Goal: Task Accomplishment & Management: Use online tool/utility

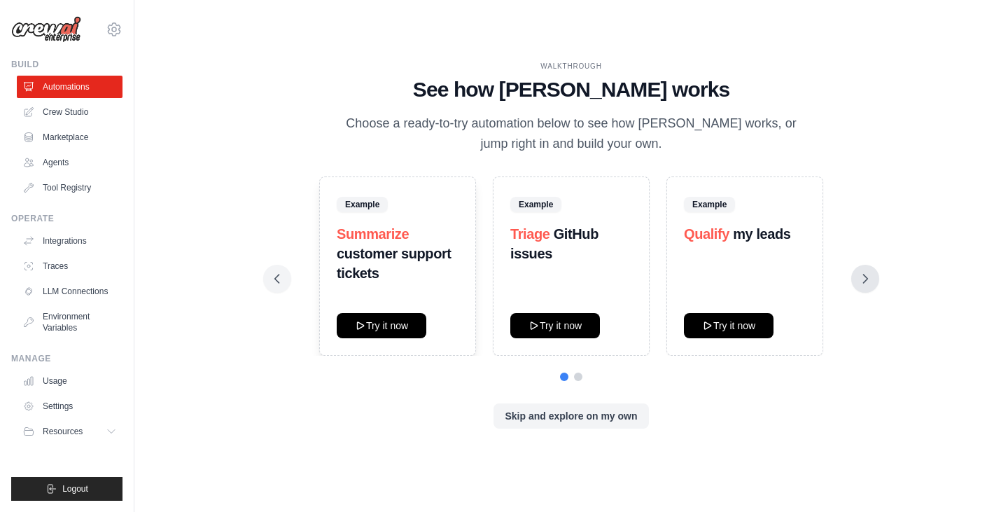
click at [868, 280] on icon at bounding box center [866, 279] width 14 height 14
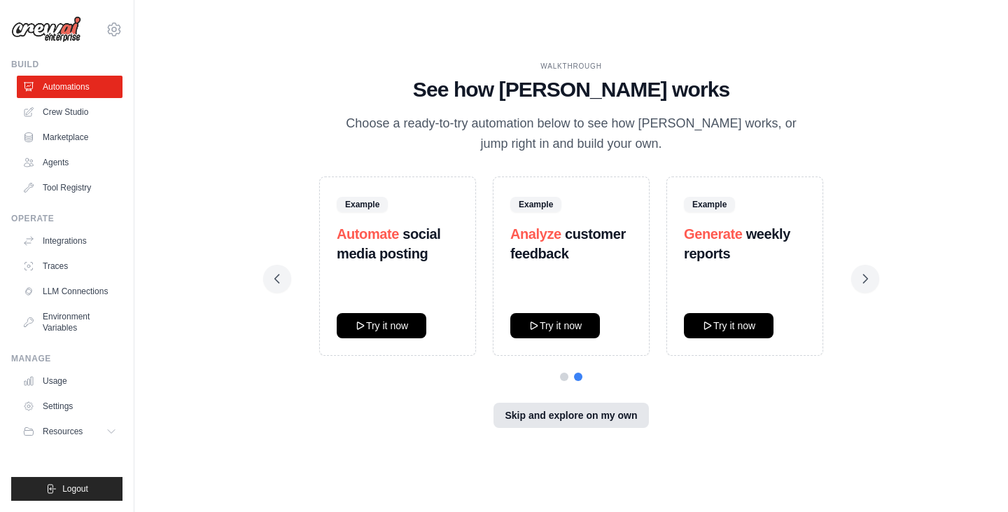
click at [599, 416] on button "Skip and explore on my own" at bounding box center [571, 415] width 155 height 25
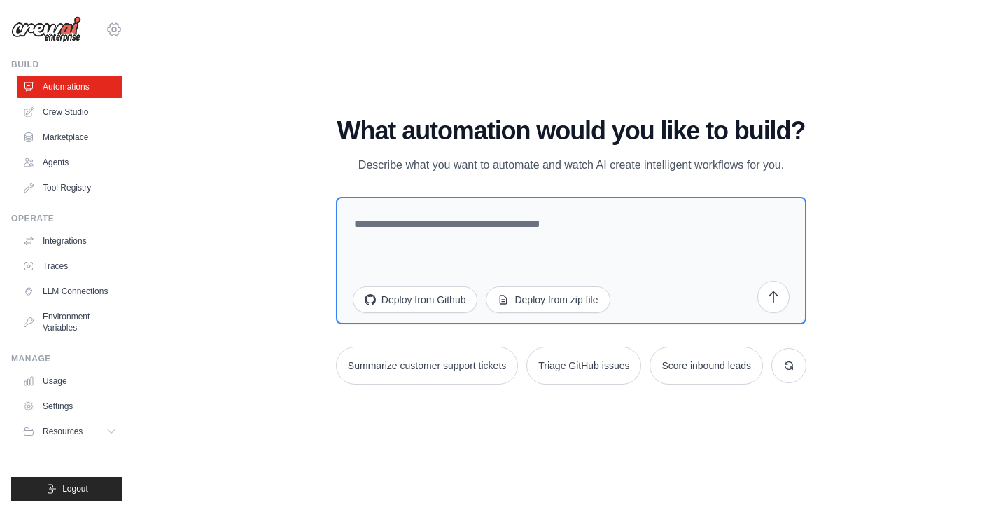
click at [118, 22] on icon at bounding box center [114, 29] width 17 height 17
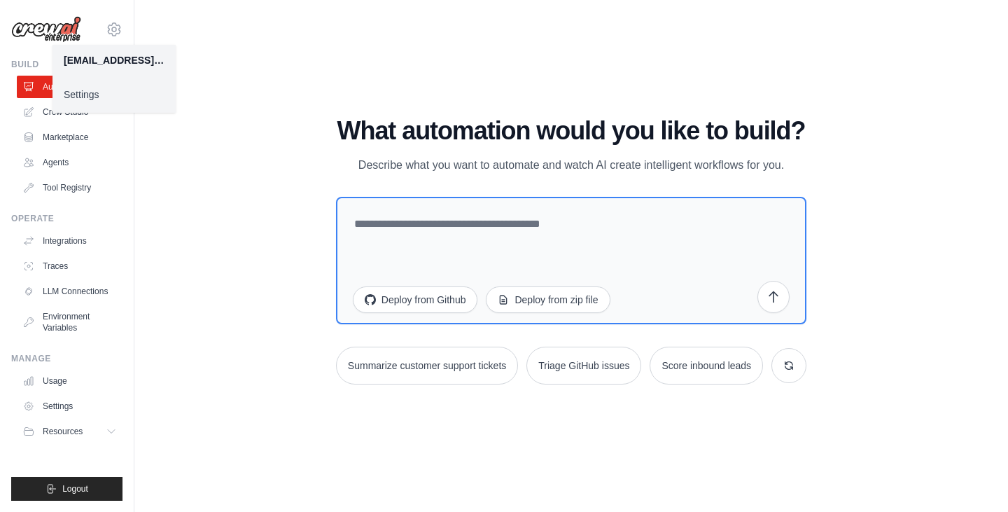
click at [106, 88] on link "Settings" at bounding box center [114, 94] width 123 height 25
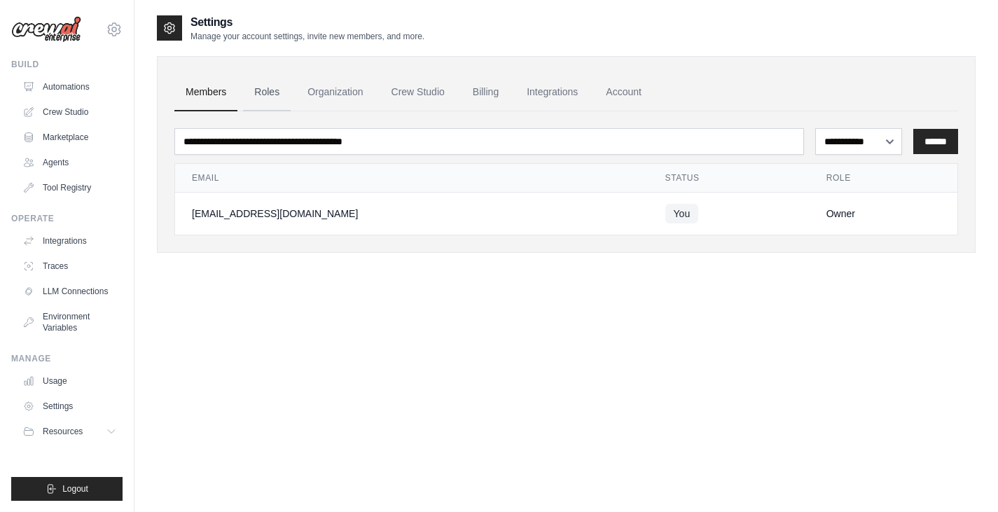
click at [262, 93] on link "Roles" at bounding box center [267, 93] width 48 height 38
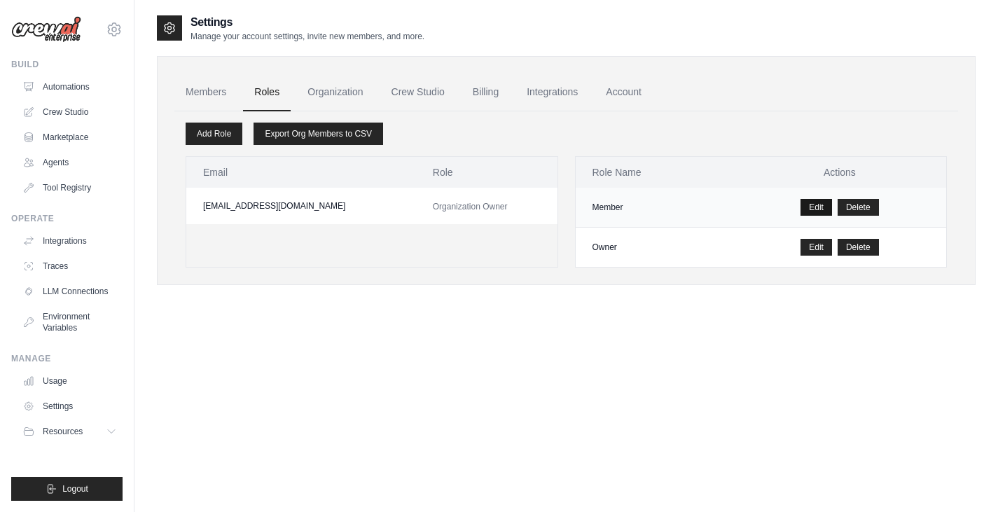
click at [809, 211] on link "Edit" at bounding box center [816, 207] width 32 height 17
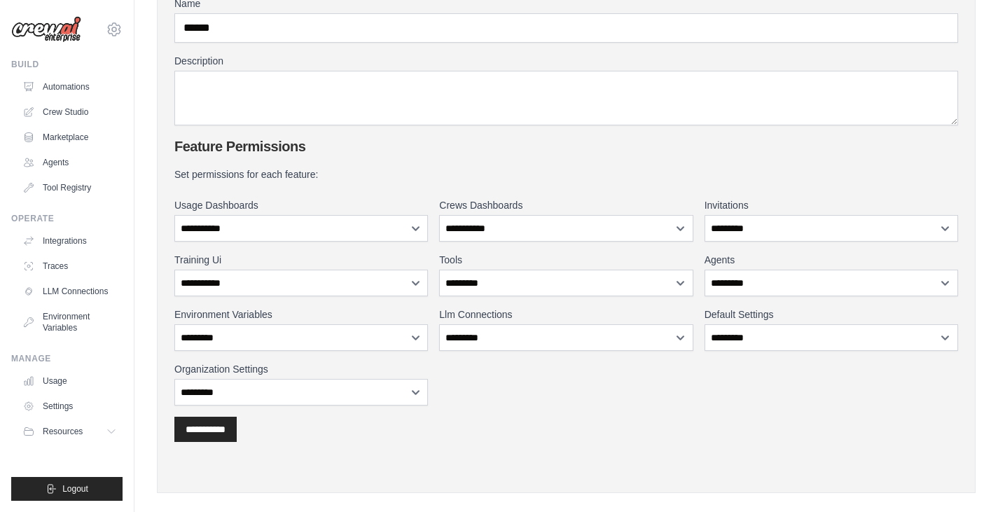
scroll to position [176, 0]
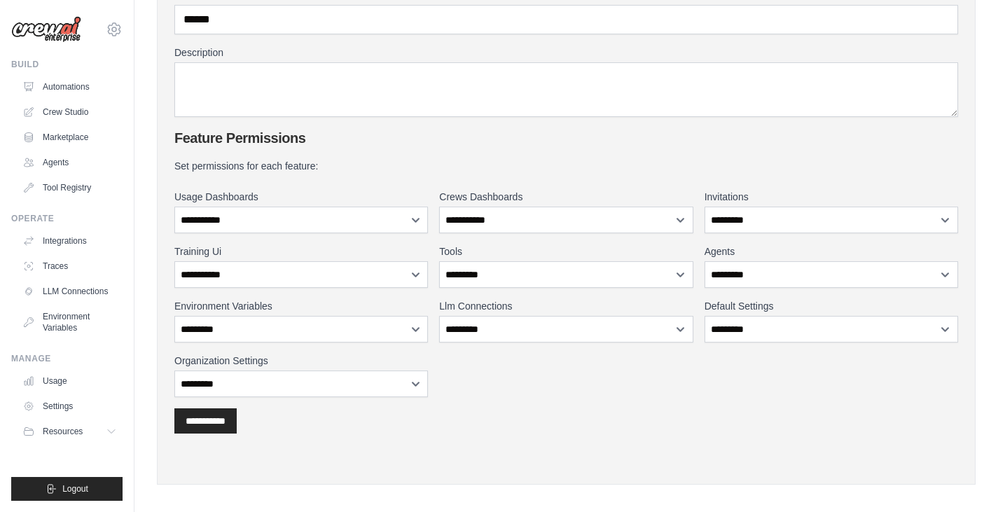
click at [403, 258] on label "Training Ui" at bounding box center [301, 251] width 254 height 14
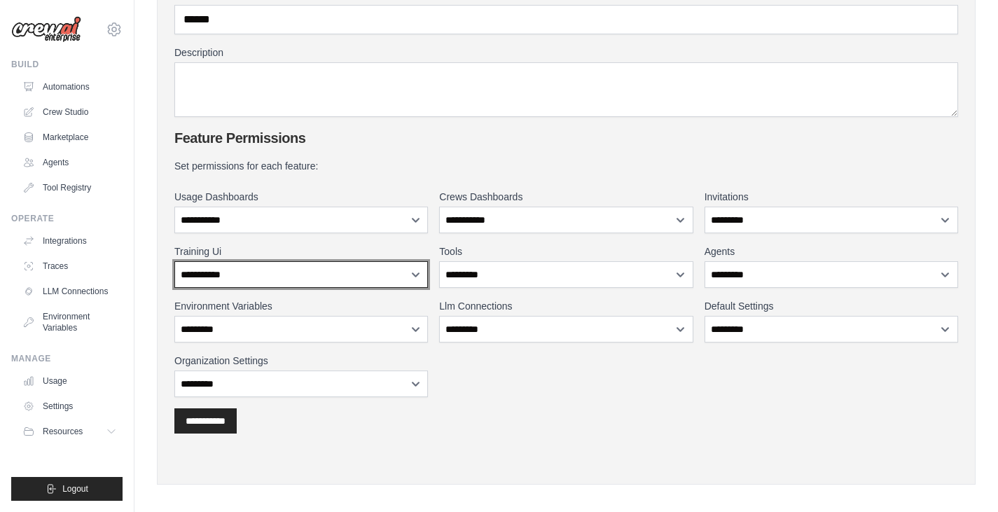
click at [404, 268] on select "**********" at bounding box center [301, 274] width 254 height 27
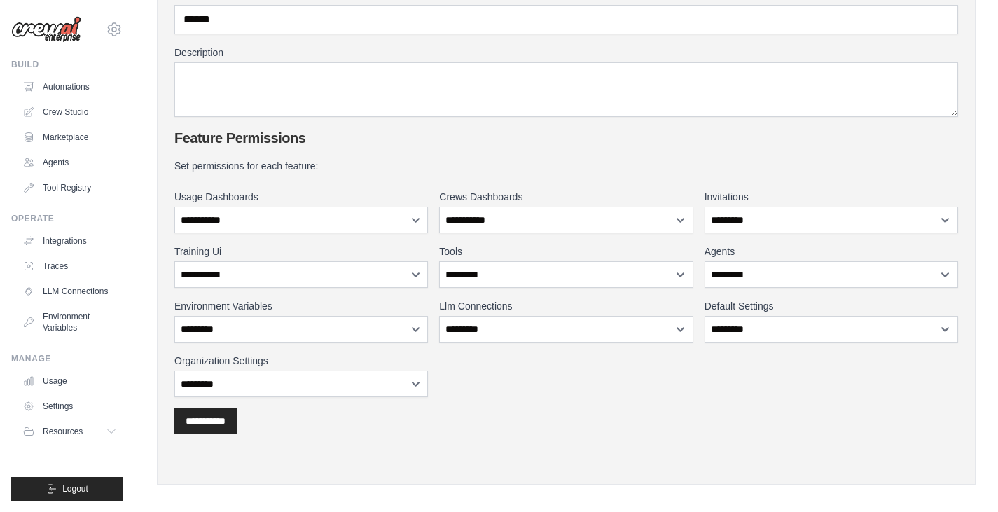
click at [546, 409] on div "**********" at bounding box center [566, 420] width 784 height 25
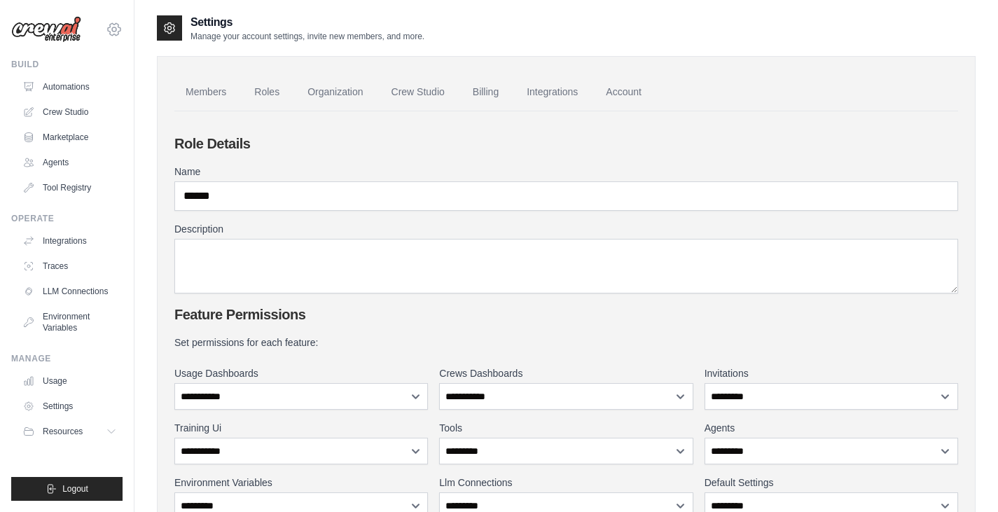
click at [122, 29] on icon at bounding box center [114, 29] width 17 height 17
click at [99, 92] on link "Settings" at bounding box center [114, 94] width 123 height 25
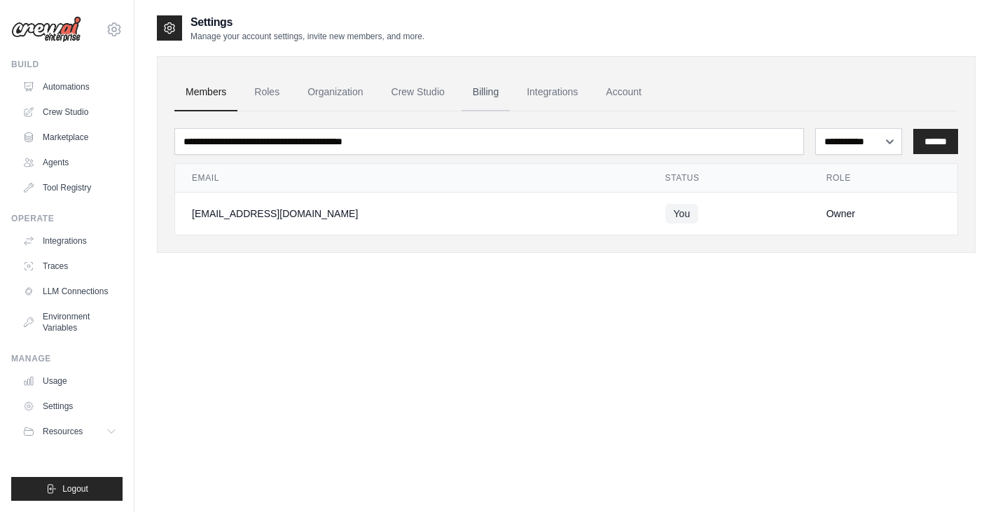
click at [506, 89] on link "Billing" at bounding box center [486, 93] width 48 height 38
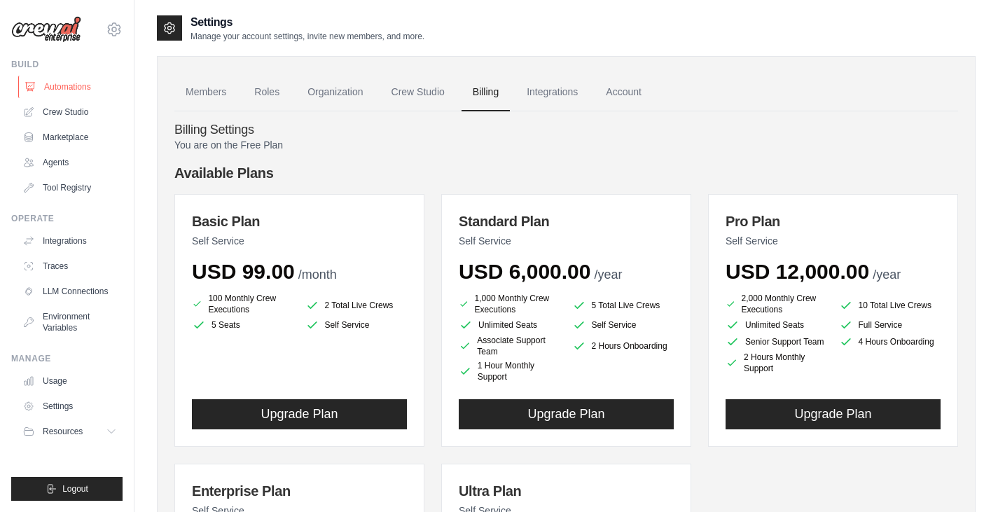
click at [78, 82] on link "Automations" at bounding box center [71, 87] width 106 height 22
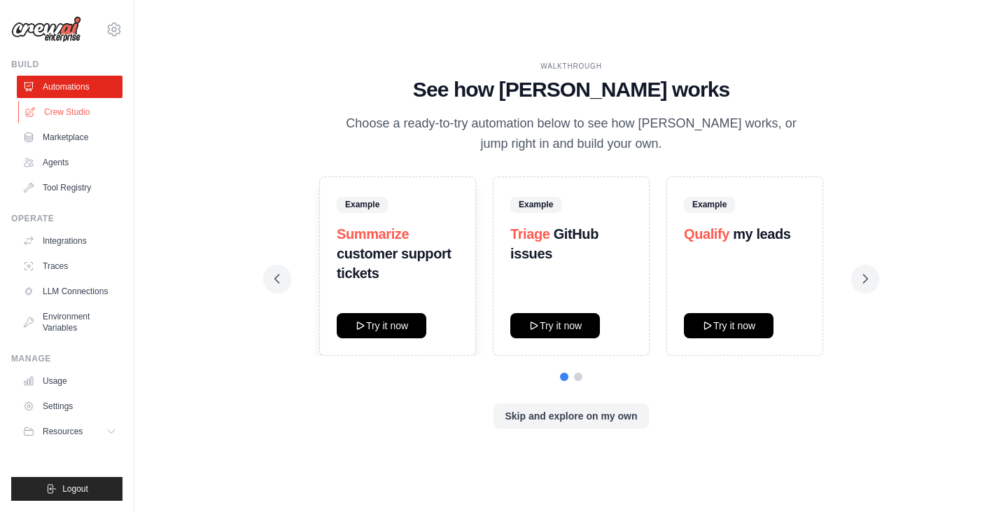
click at [79, 111] on link "Crew Studio" at bounding box center [71, 112] width 106 height 22
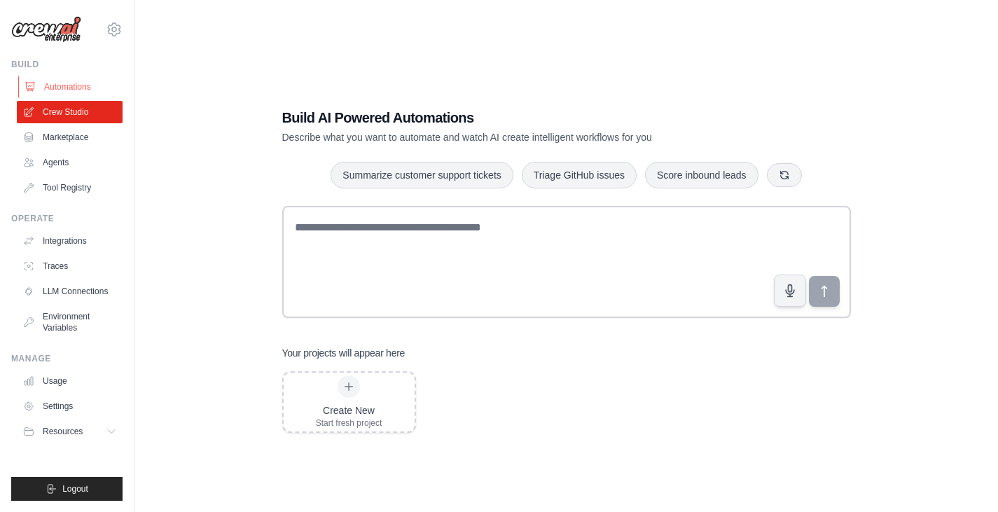
click at [74, 82] on link "Automations" at bounding box center [71, 87] width 106 height 22
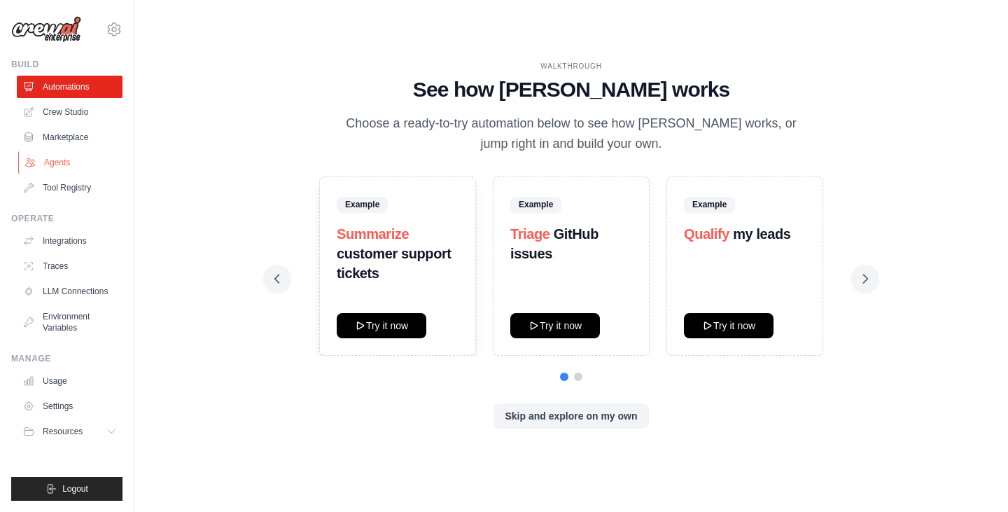
click at [71, 159] on link "Agents" at bounding box center [71, 162] width 106 height 22
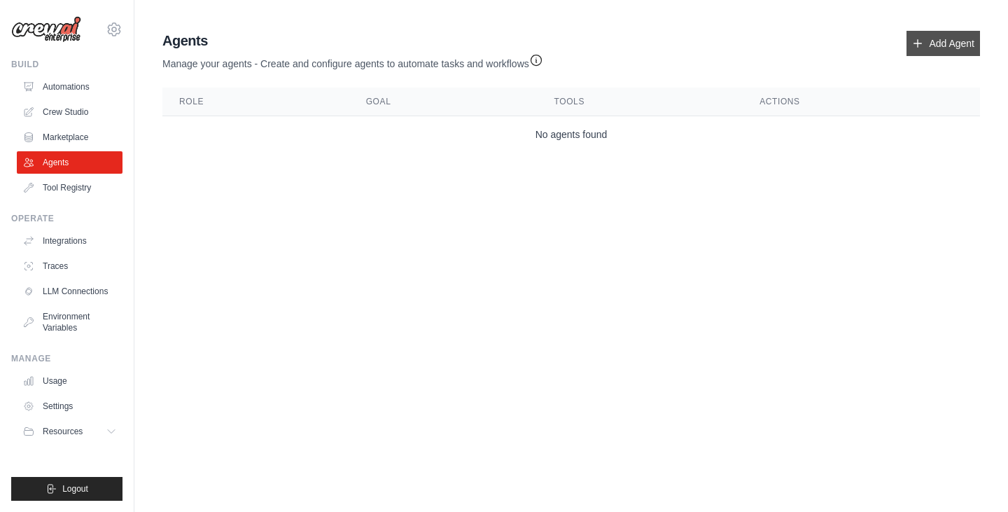
click at [920, 34] on link "Add Agent" at bounding box center [944, 43] width 74 height 25
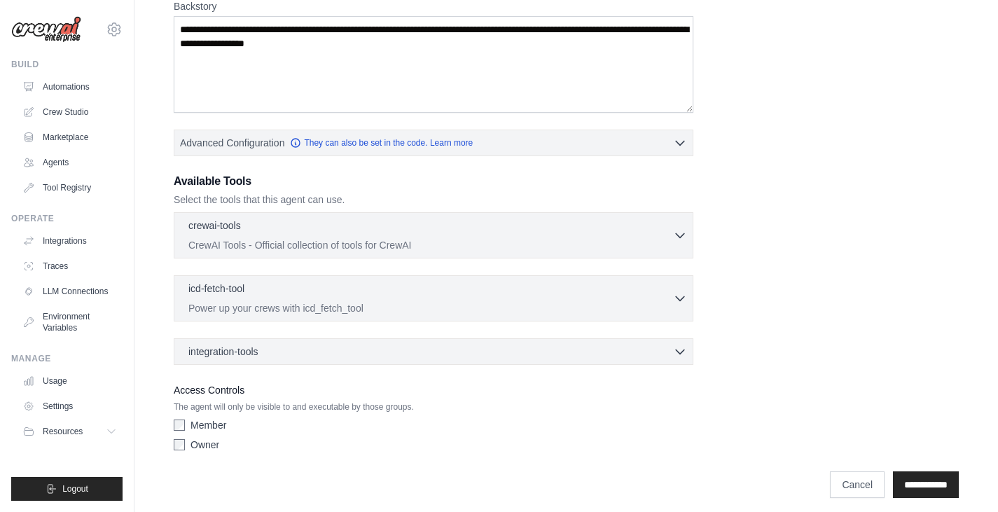
scroll to position [240, 0]
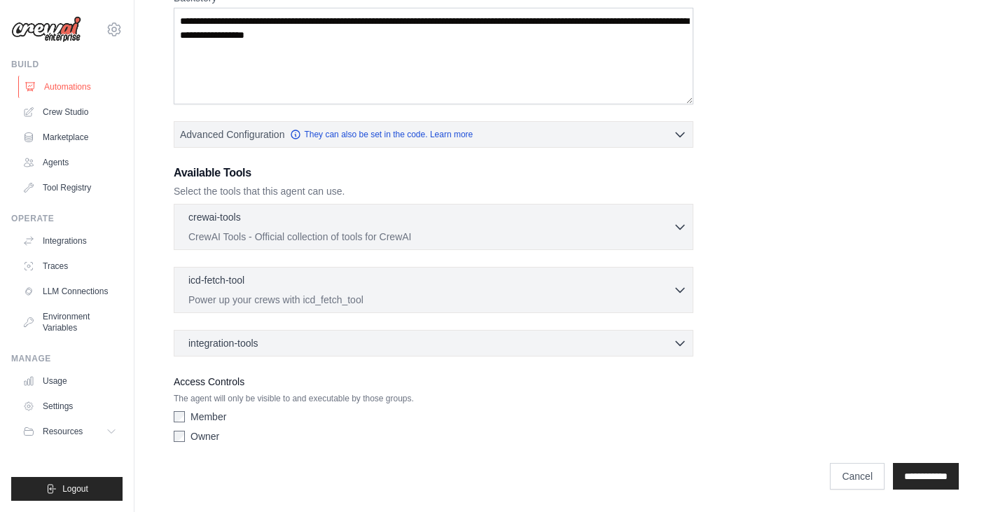
click at [64, 84] on link "Automations" at bounding box center [71, 87] width 106 height 22
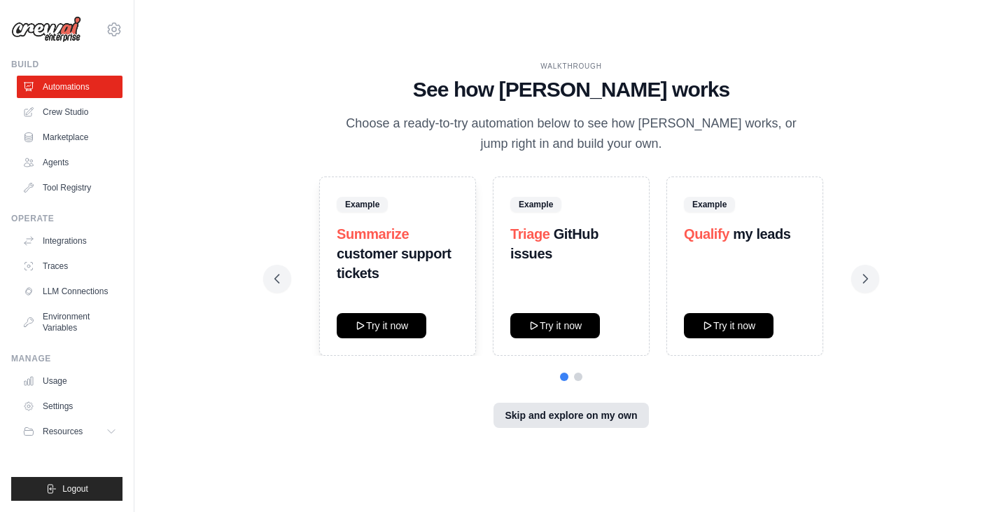
click at [547, 418] on button "Skip and explore on my own" at bounding box center [571, 415] width 155 height 25
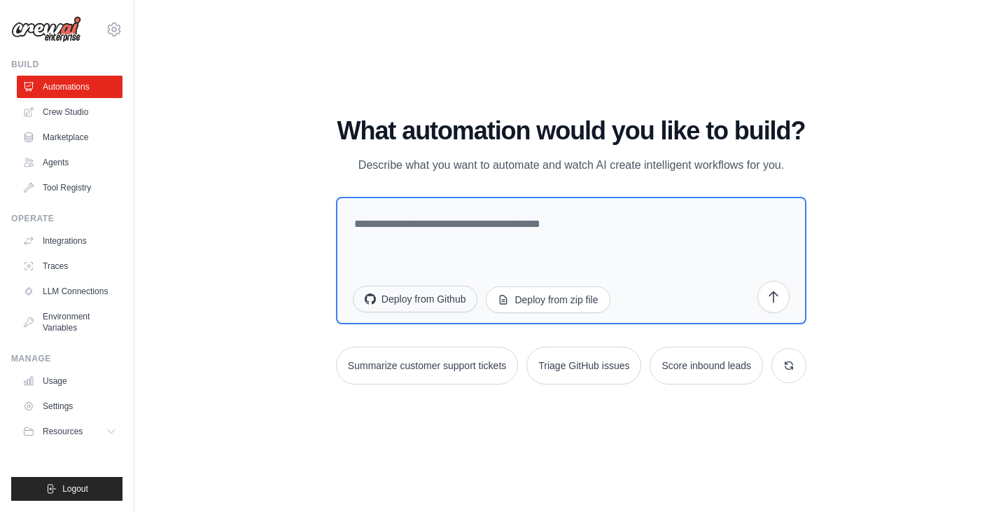
click at [457, 296] on button "Deploy from Github" at bounding box center [415, 299] width 125 height 27
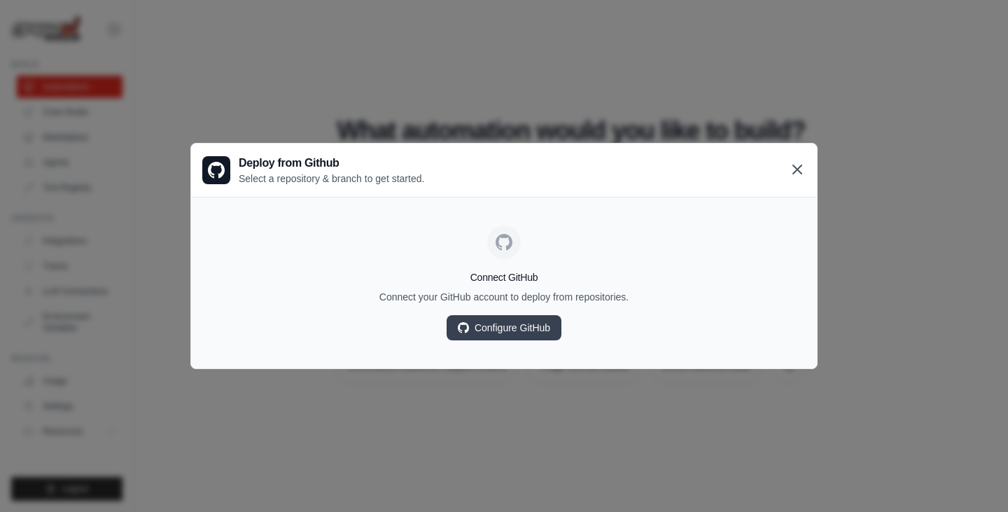
click at [802, 167] on icon at bounding box center [797, 169] width 17 height 17
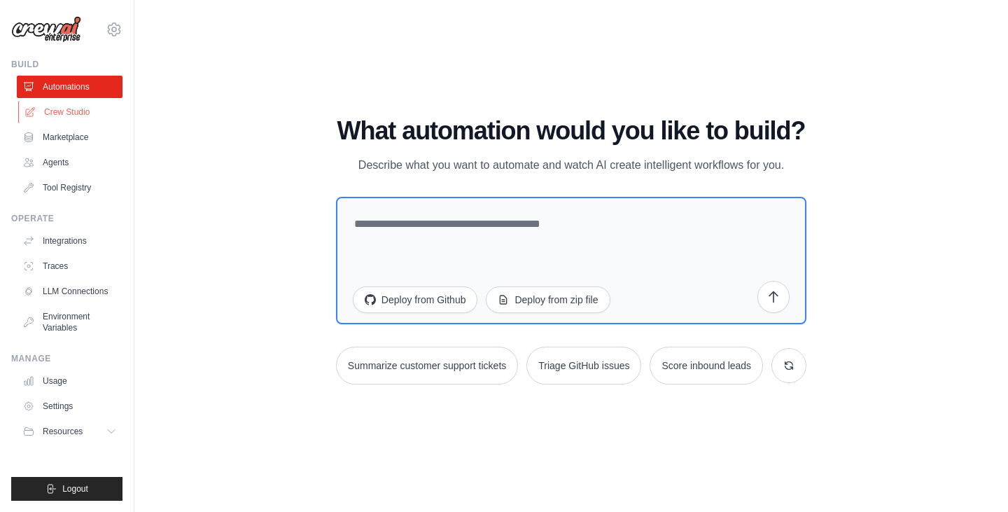
click at [67, 104] on link "Crew Studio" at bounding box center [71, 112] width 106 height 22
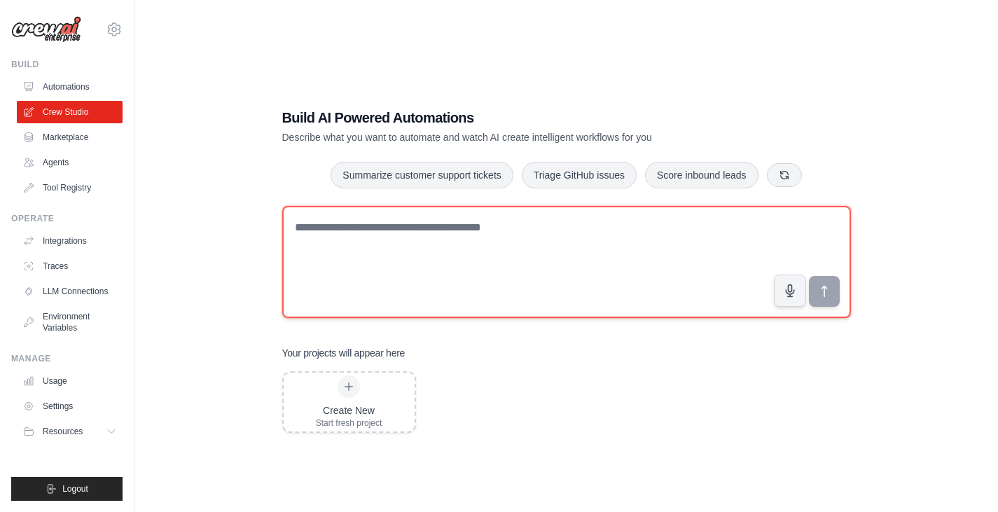
click at [347, 242] on textarea at bounding box center [566, 262] width 569 height 112
click at [440, 230] on textarea "**********" at bounding box center [566, 262] width 569 height 112
click at [596, 223] on textarea "**********" at bounding box center [566, 262] width 569 height 112
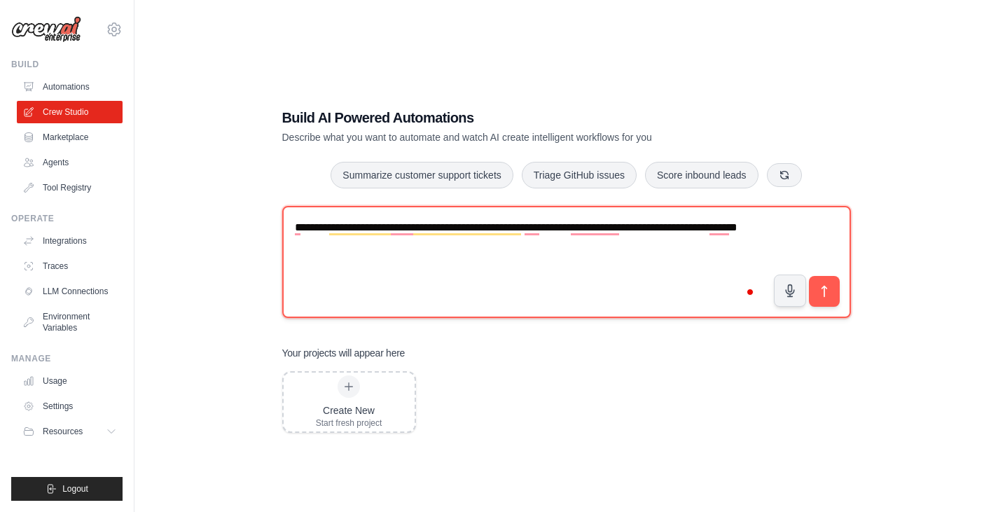
type textarea "**********"
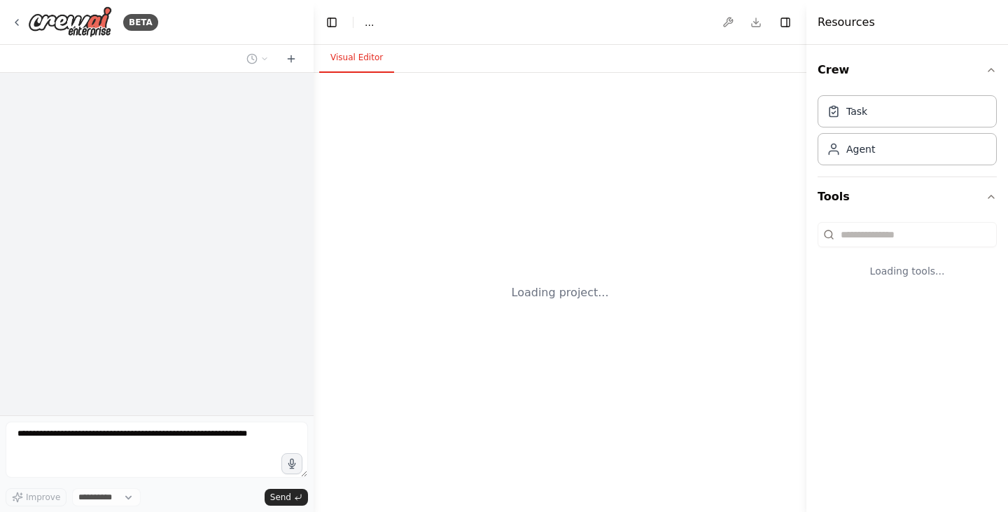
select select "****"
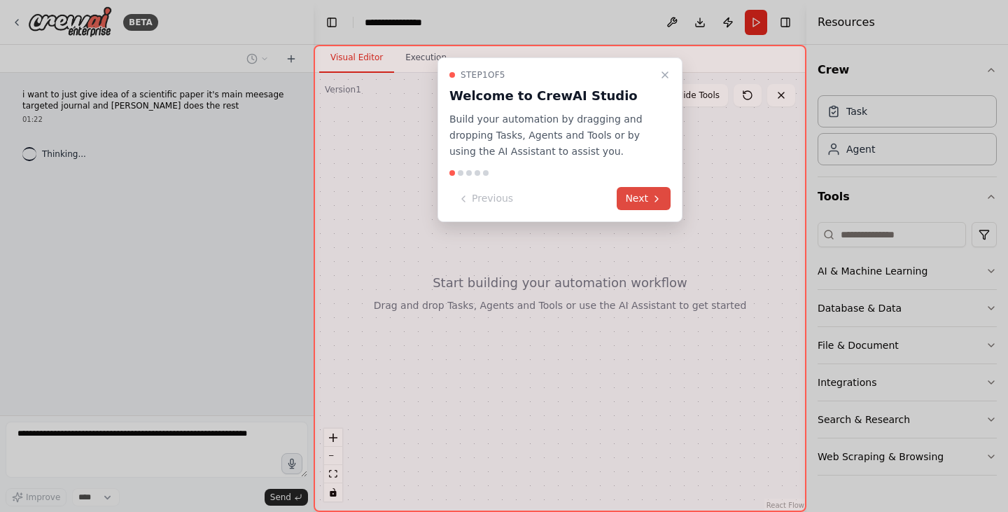
click at [629, 193] on button "Next" at bounding box center [644, 198] width 54 height 23
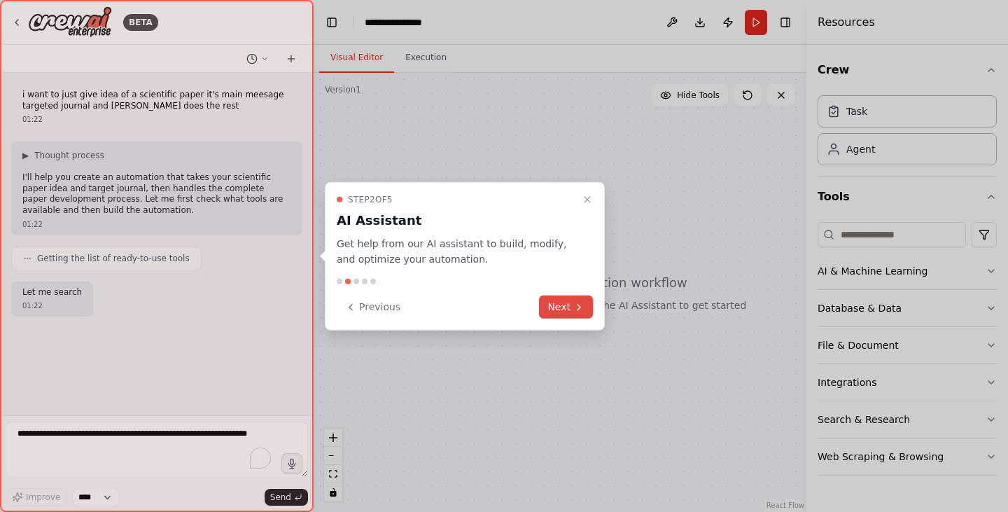
click at [574, 303] on icon at bounding box center [579, 306] width 11 height 11
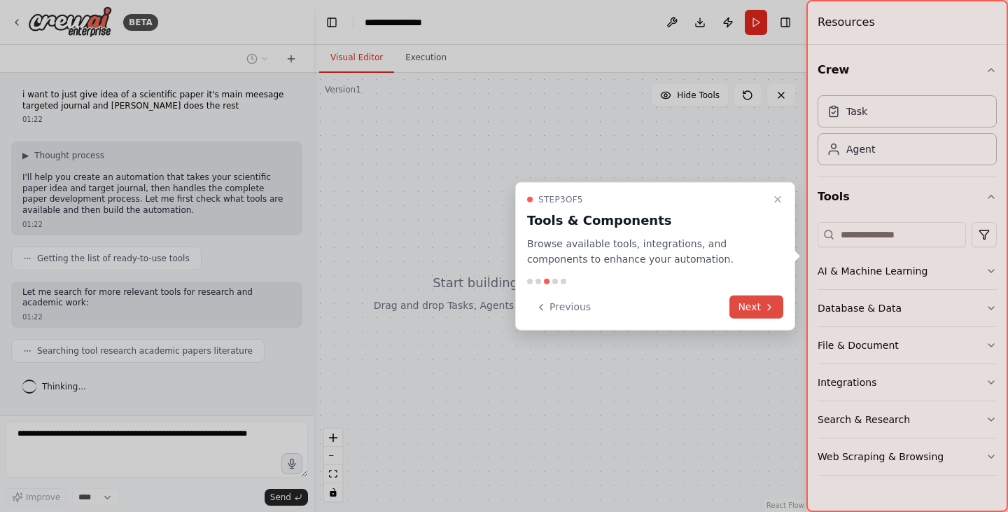
click at [753, 311] on button "Next" at bounding box center [757, 307] width 54 height 23
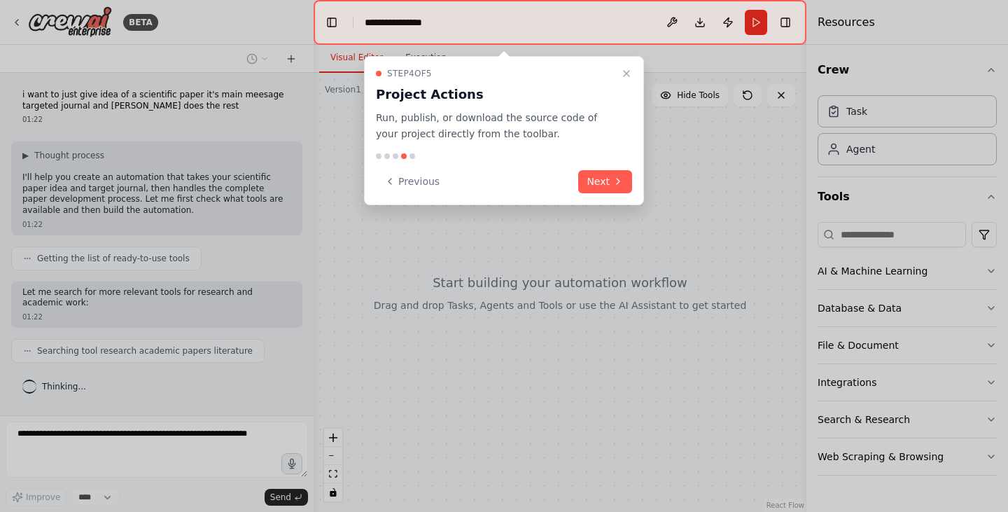
scroll to position [29, 0]
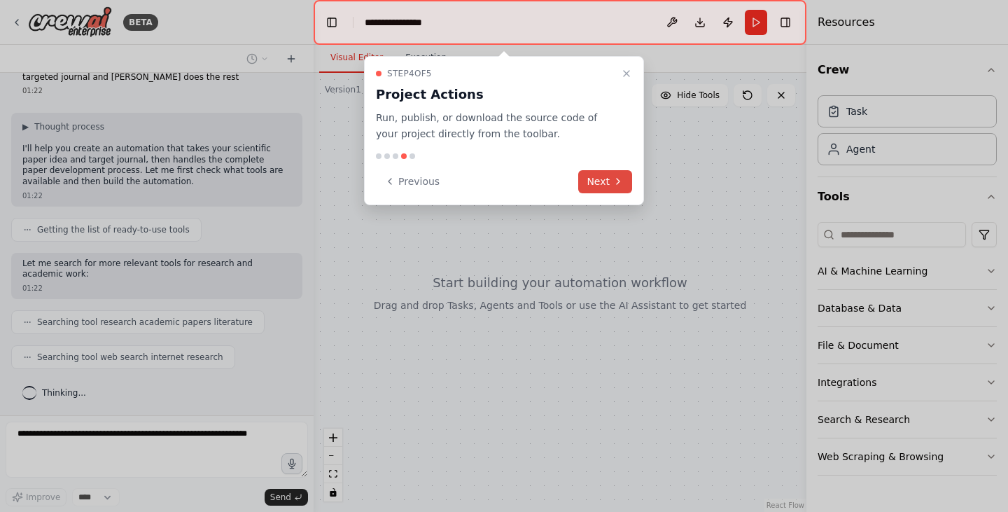
click at [621, 181] on icon at bounding box center [618, 181] width 11 height 11
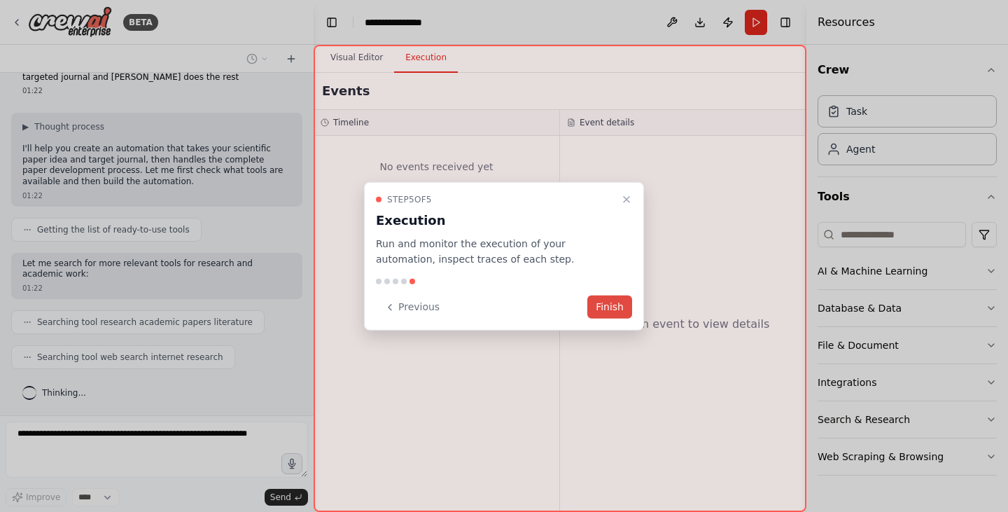
click at [623, 307] on button "Finish" at bounding box center [610, 307] width 45 height 23
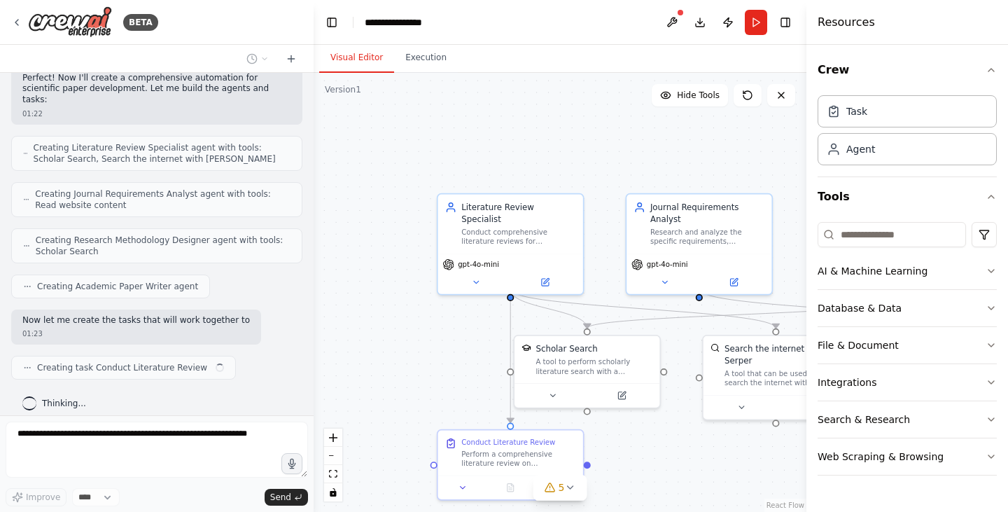
scroll to position [352, 0]
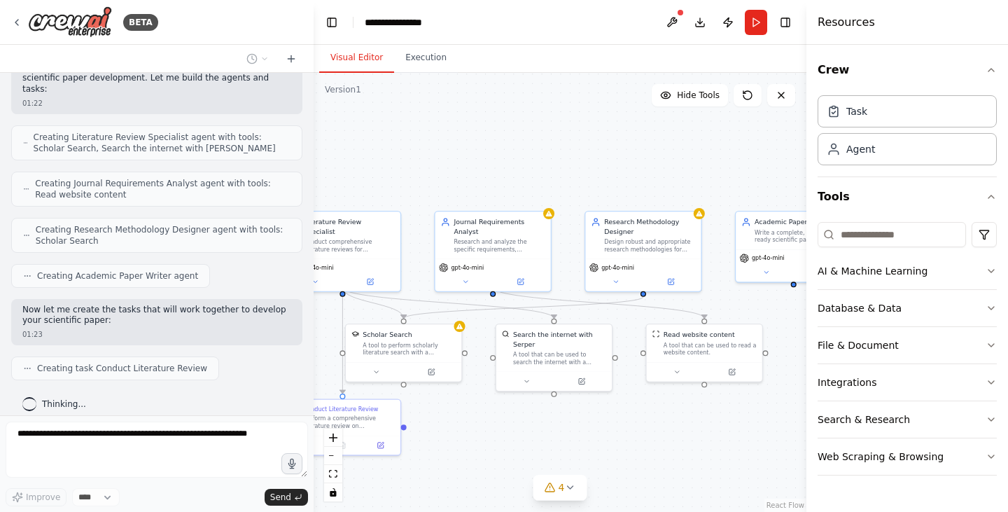
drag, startPoint x: 721, startPoint y: 462, endPoint x: 508, endPoint y: 421, distance: 217.6
click at [508, 421] on div ".deletable-edge-delete-btn { width: 20px; height: 20px; border: 0px solid #ffff…" at bounding box center [560, 292] width 493 height 439
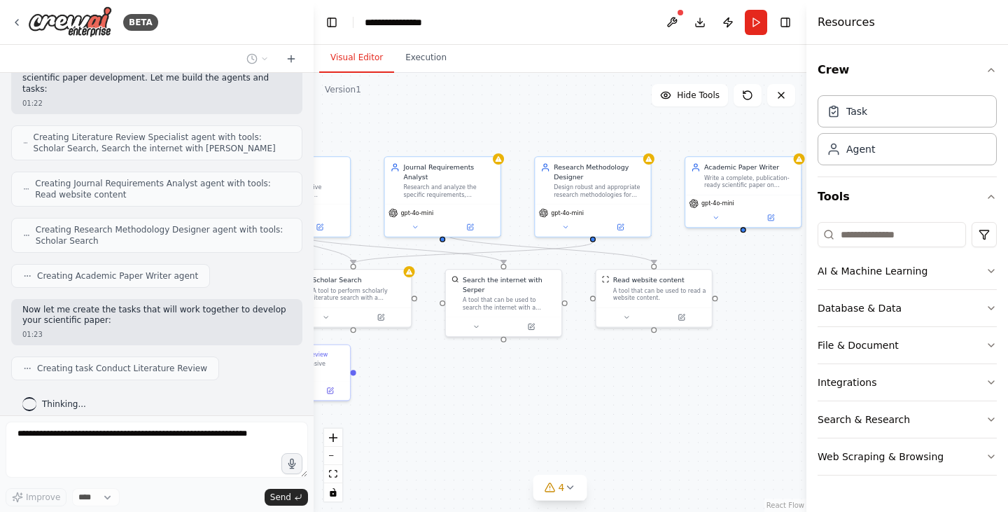
drag, startPoint x: 670, startPoint y: 420, endPoint x: 622, endPoint y: 369, distance: 69.4
click at [622, 369] on div ".deletable-edge-delete-btn { width: 20px; height: 20px; border: 0px solid #ffff…" at bounding box center [560, 292] width 493 height 439
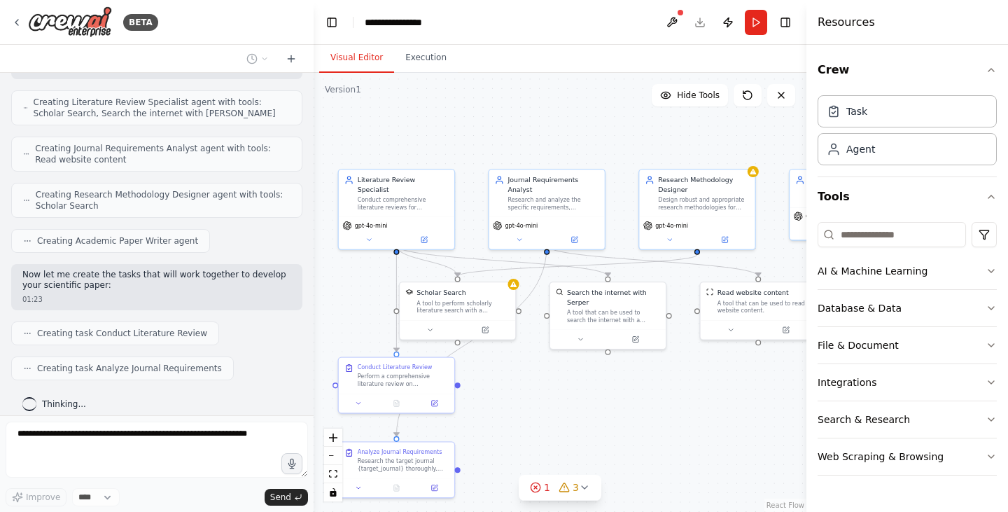
drag, startPoint x: 598, startPoint y: 388, endPoint x: 702, endPoint y: 401, distance: 105.1
click at [702, 401] on div ".deletable-edge-delete-btn { width: 20px; height: 20px; border: 0px solid #ffff…" at bounding box center [560, 292] width 493 height 439
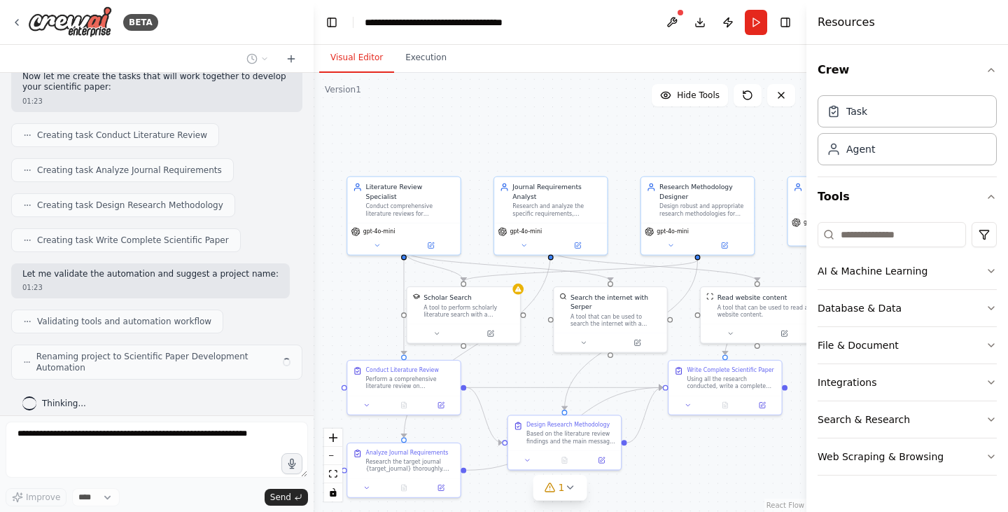
scroll to position [574, 0]
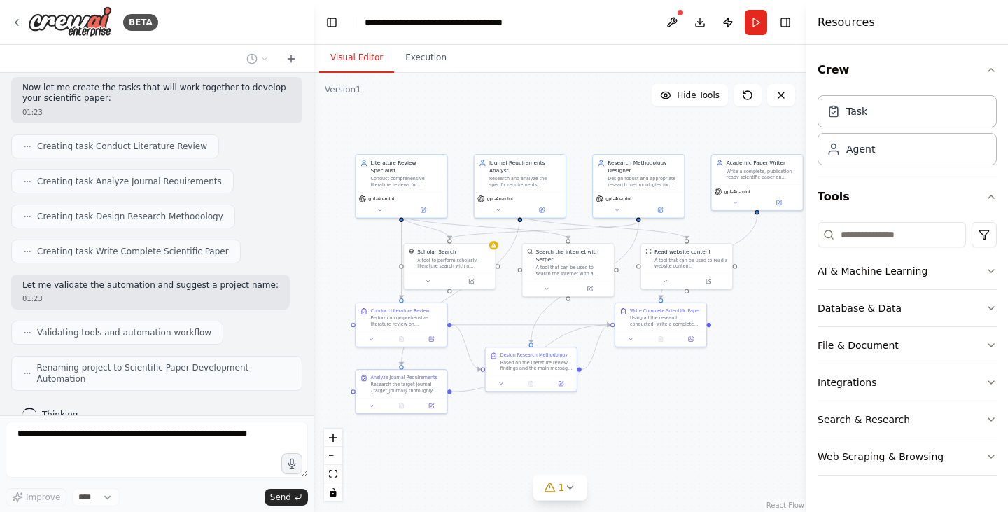
drag, startPoint x: 715, startPoint y: 484, endPoint x: 653, endPoint y: 403, distance: 102.4
click at [653, 403] on div ".deletable-edge-delete-btn { width: 20px; height: 20px; border: 0px solid #ffff…" at bounding box center [560, 292] width 493 height 439
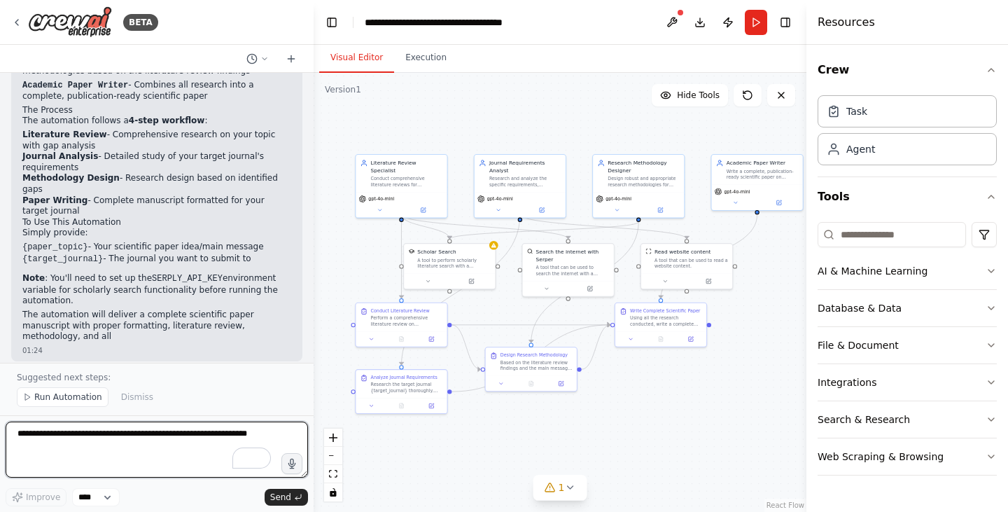
scroll to position [1083, 0]
